Goal: Check status: Check status

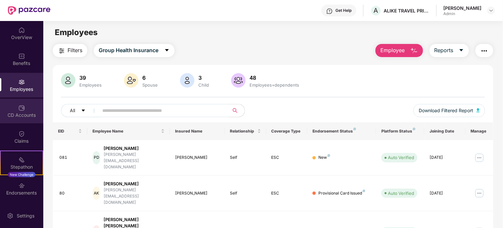
click at [21, 105] on img at bounding box center [21, 108] width 7 height 7
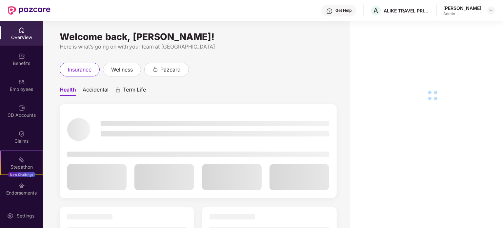
click at [22, 56] on img at bounding box center [21, 56] width 7 height 7
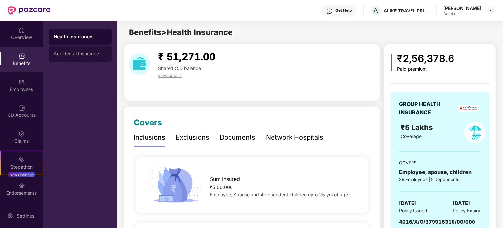
click at [71, 51] on div "Accidental Insurance" at bounding box center [80, 53] width 53 height 5
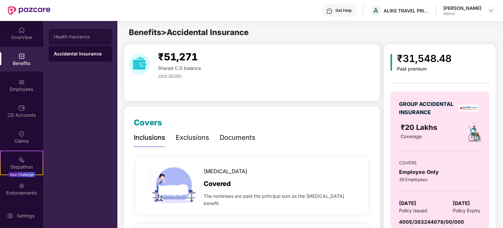
click at [66, 40] on div "Health Insurance" at bounding box center [81, 37] width 64 height 16
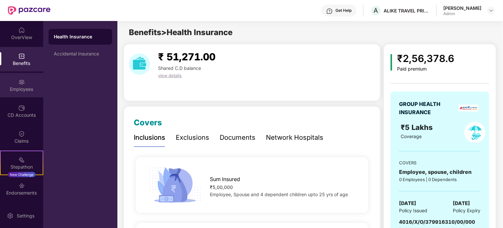
click at [22, 85] on div "Employees" at bounding box center [21, 85] width 43 height 25
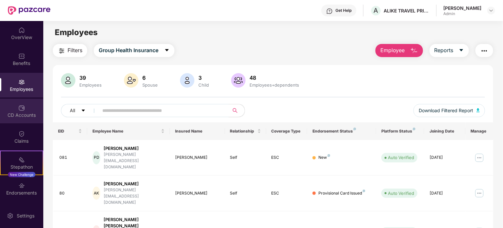
click at [18, 109] on img at bounding box center [21, 108] width 7 height 7
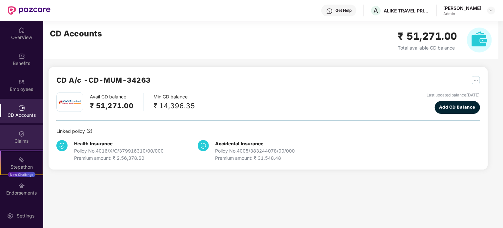
click at [16, 134] on div "Claims" at bounding box center [21, 137] width 43 height 25
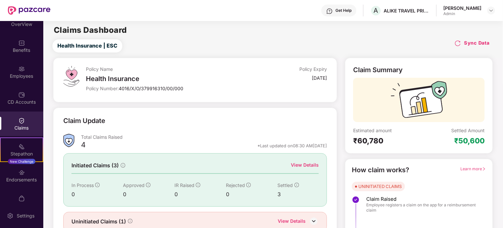
scroll to position [25, 0]
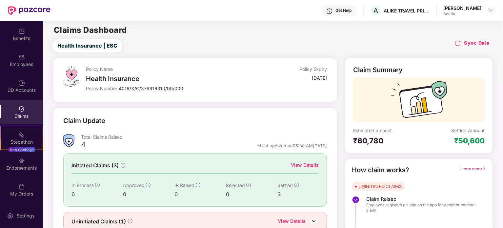
click at [308, 162] on div "View Details" at bounding box center [305, 164] width 28 height 7
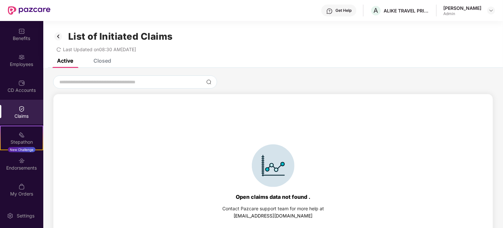
click at [96, 61] on div "Closed" at bounding box center [102, 60] width 18 height 7
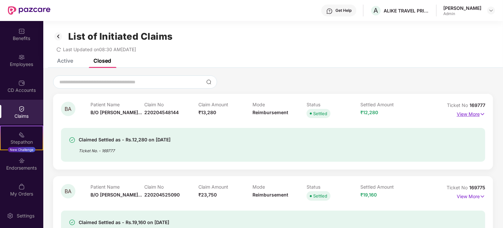
click at [465, 114] on p "View More" at bounding box center [471, 113] width 29 height 9
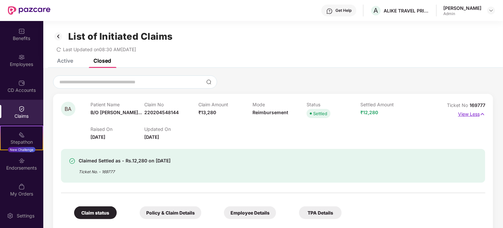
click at [465, 114] on p "View Less" at bounding box center [471, 113] width 27 height 9
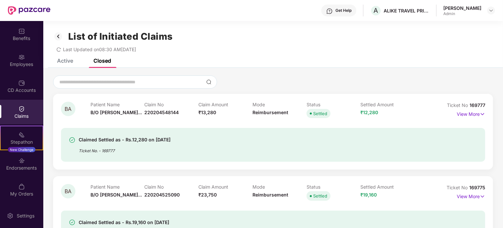
click at [64, 62] on div "Active" at bounding box center [65, 60] width 16 height 7
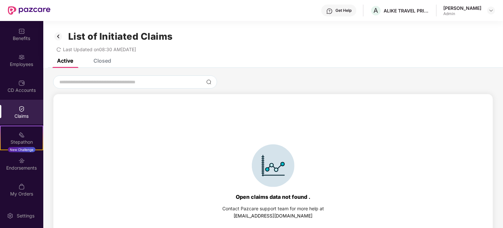
click at [96, 60] on div "Closed" at bounding box center [102, 60] width 18 height 7
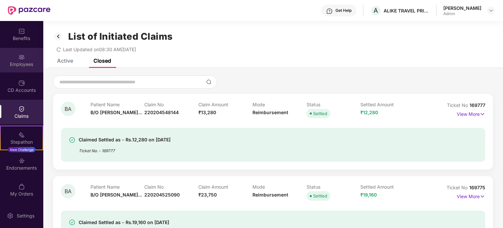
click at [20, 52] on div "Employees" at bounding box center [21, 60] width 43 height 25
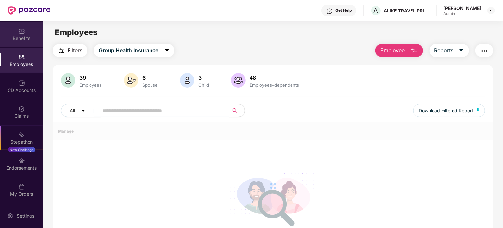
click at [20, 40] on div "Benefits" at bounding box center [21, 38] width 43 height 7
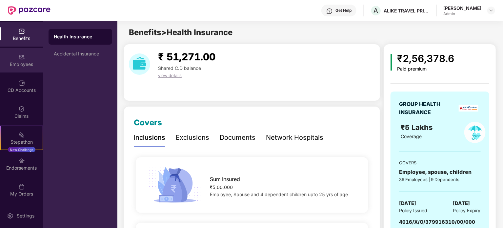
click at [20, 52] on div "Employees" at bounding box center [21, 60] width 43 height 25
